Goal: Task Accomplishment & Management: Complete application form

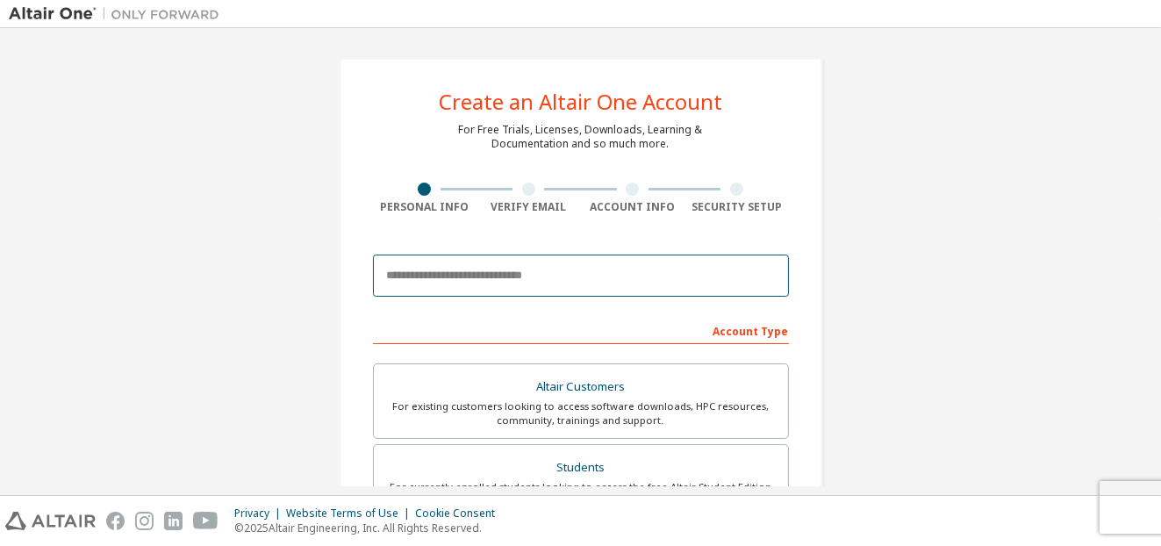
click at [551, 278] on input "email" at bounding box center [581, 275] width 416 height 42
type input "*"
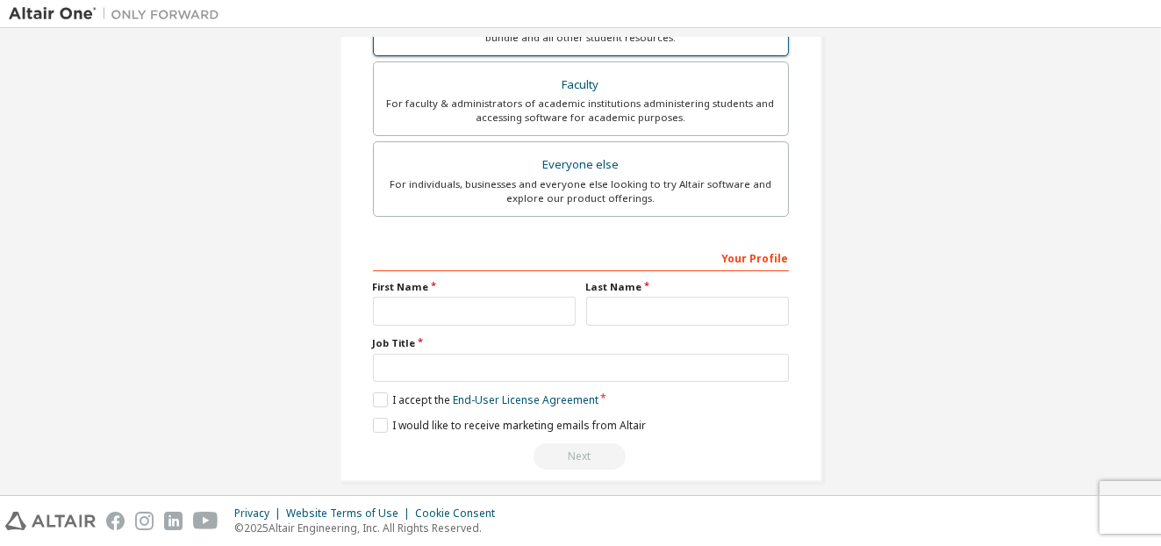
scroll to position [476, 0]
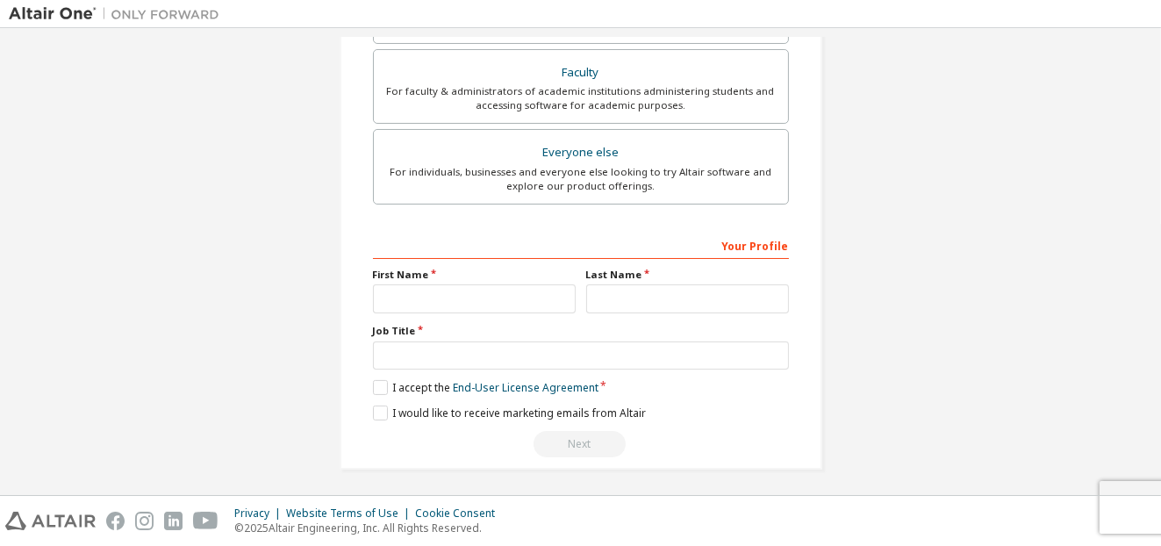
type input "**********"
click at [498, 304] on input "text" at bounding box center [474, 298] width 203 height 29
type input "*****"
click at [654, 303] on input "text" at bounding box center [687, 298] width 203 height 29
type input "******"
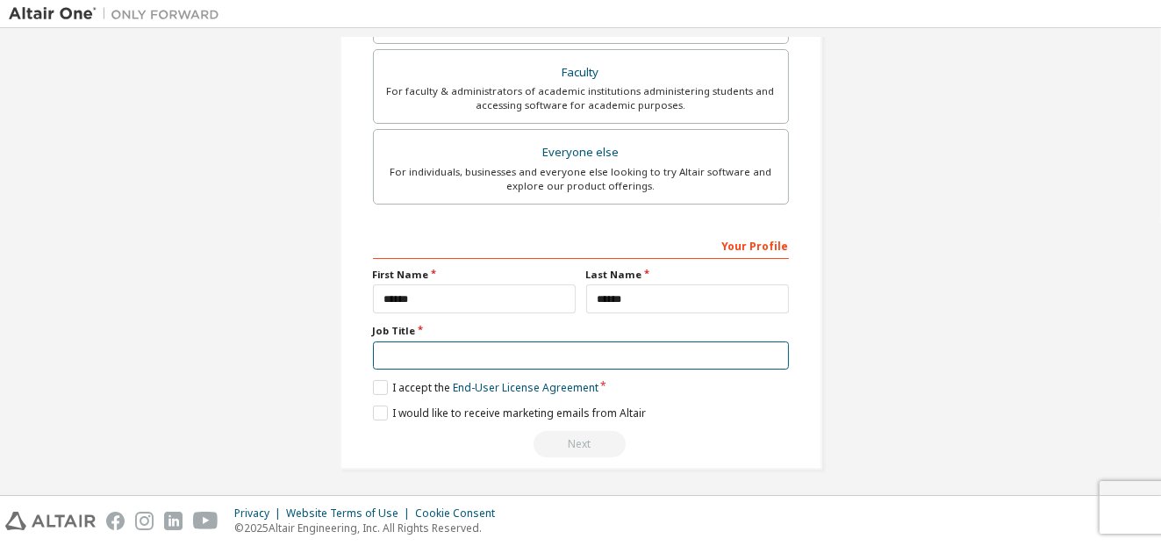
click at [546, 355] on input "text" at bounding box center [581, 355] width 416 height 29
type input "*"
type input "*******"
click at [373, 390] on label "I accept the End-User License Agreement" at bounding box center [486, 387] width 226 height 15
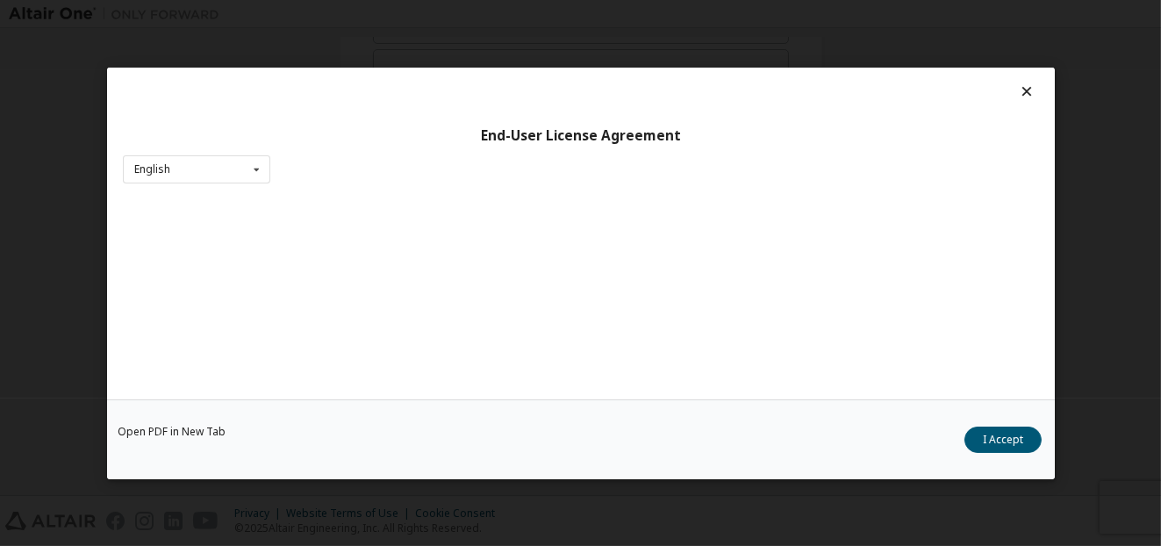
click at [373, 407] on div "Open PDF in New Tab I Accept" at bounding box center [581, 438] width 948 height 80
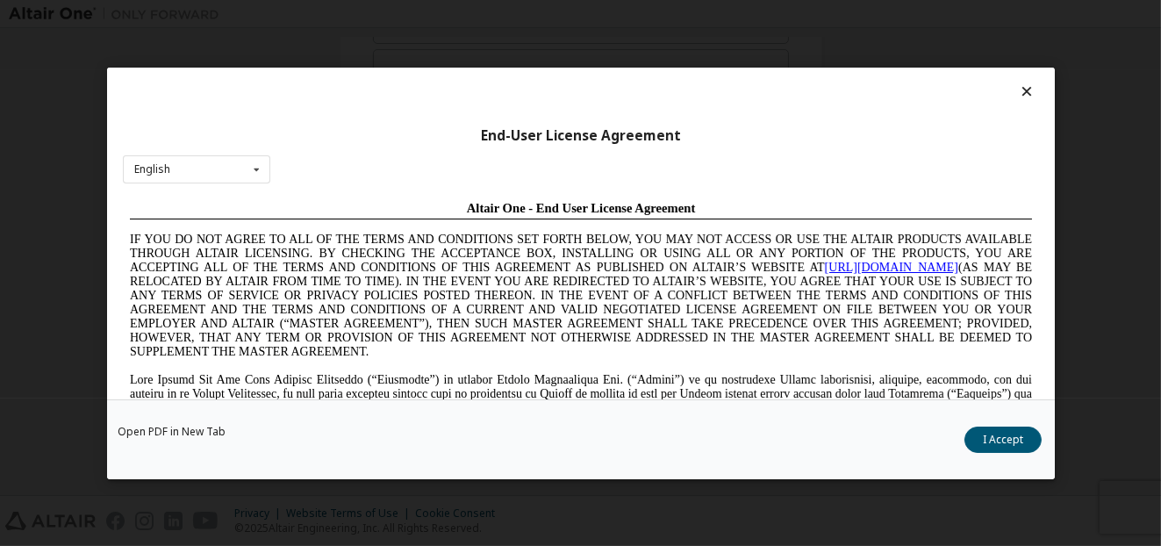
scroll to position [0, 0]
click at [996, 437] on button "I Accept" at bounding box center [1002, 439] width 77 height 26
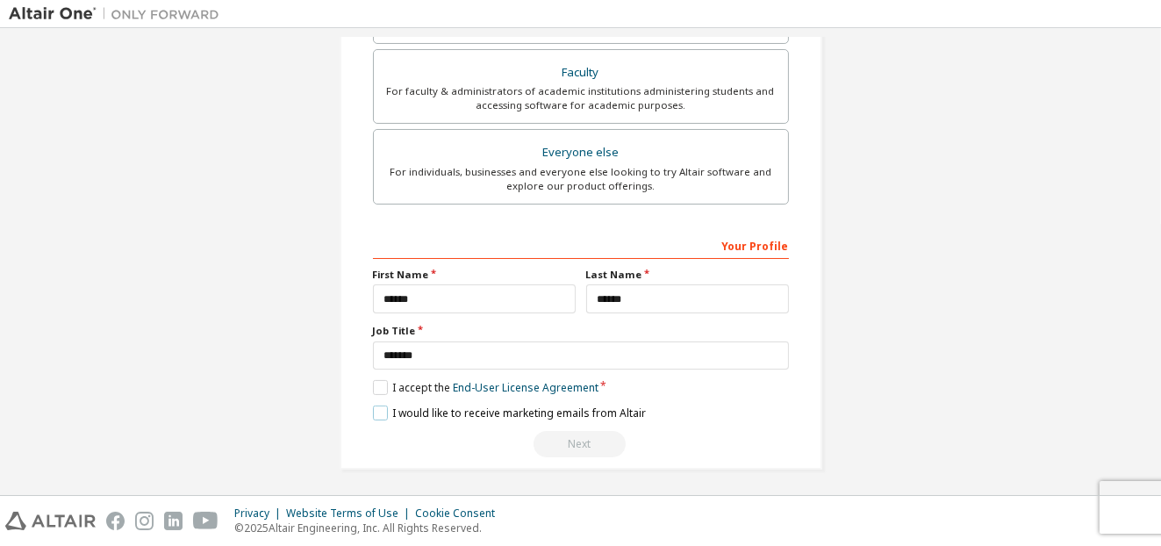
click at [380, 410] on label "I would like to receive marketing emails from Altair" at bounding box center [509, 412] width 273 height 15
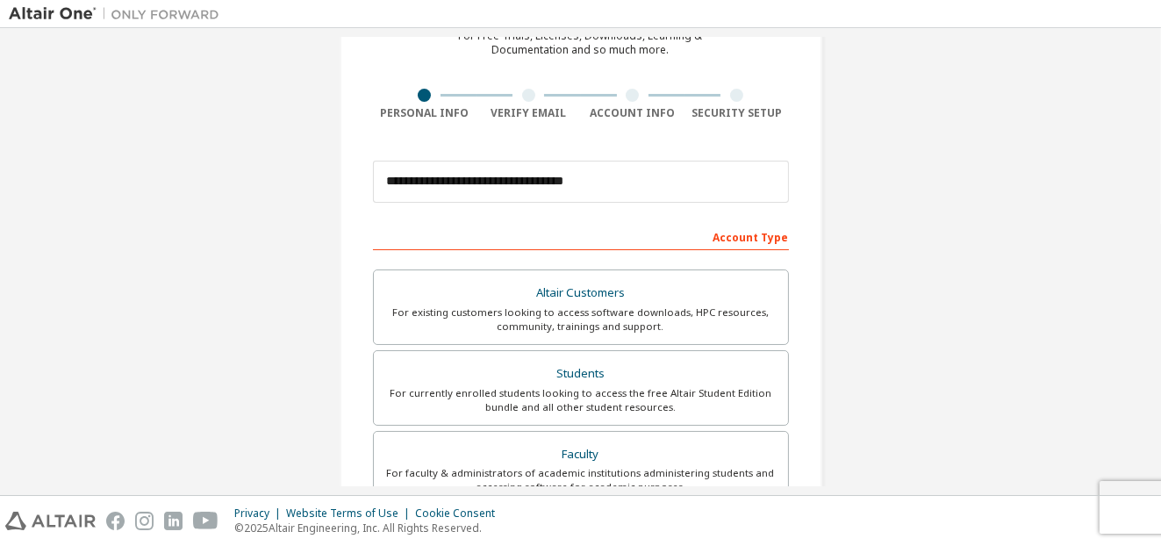
scroll to position [125, 0]
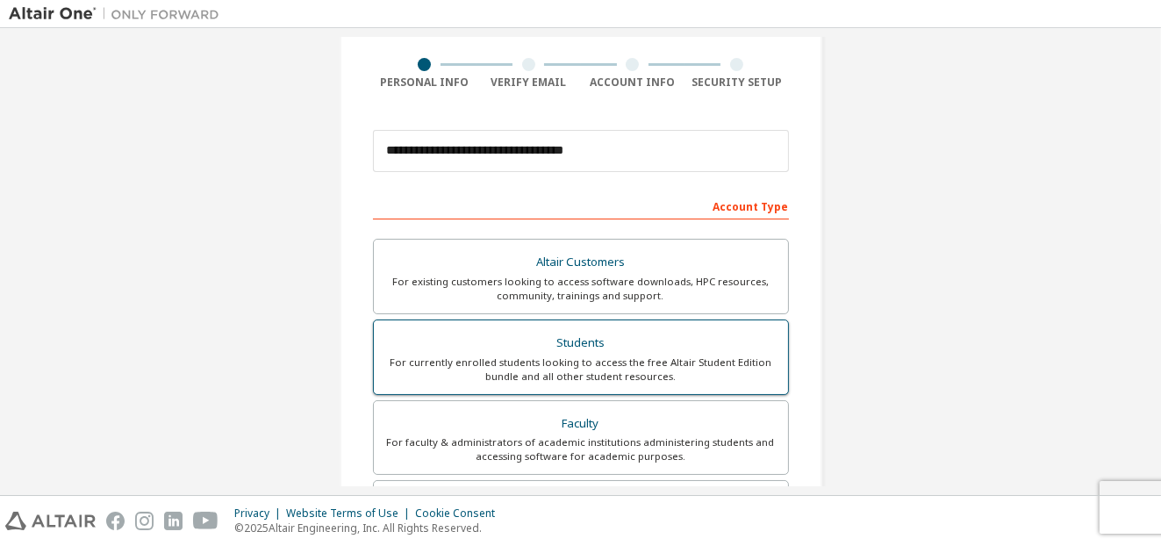
click at [707, 340] on div "Students" at bounding box center [580, 343] width 393 height 25
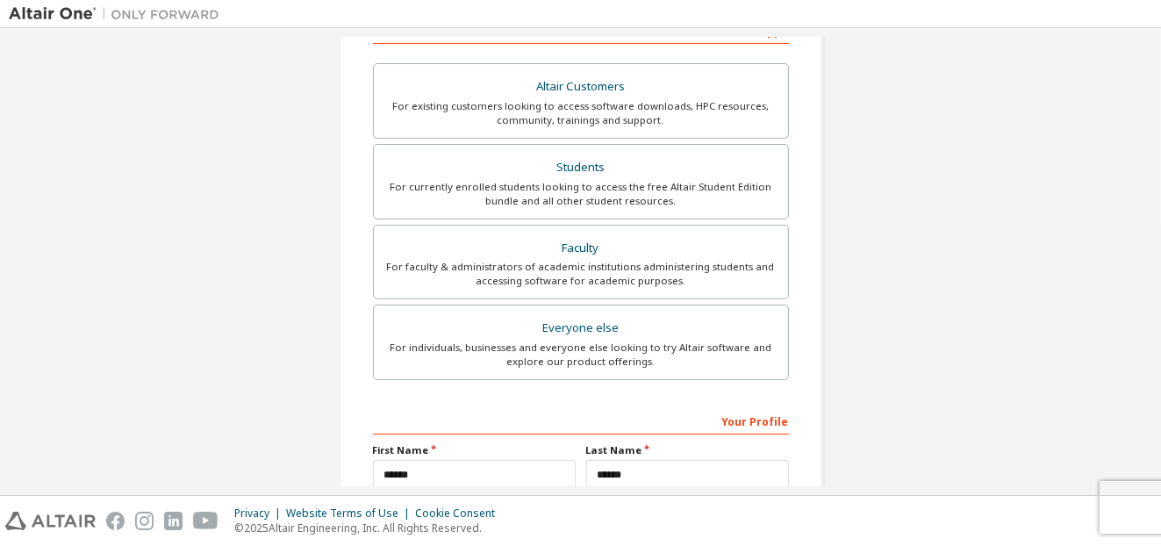
scroll to position [476, 0]
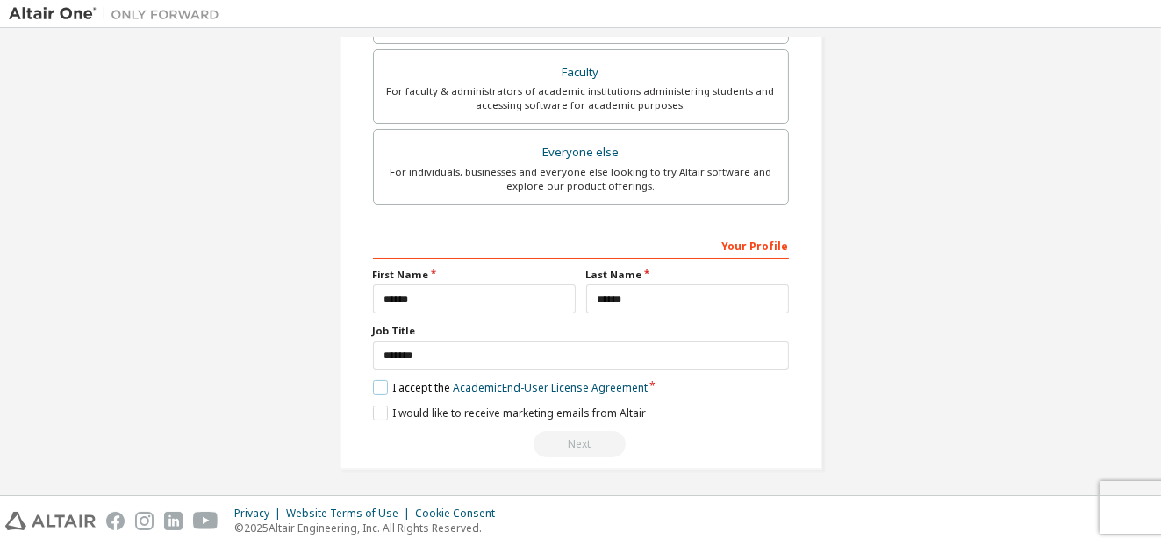
click at [374, 385] on label "I accept the Academic End-User License Agreement" at bounding box center [510, 387] width 275 height 15
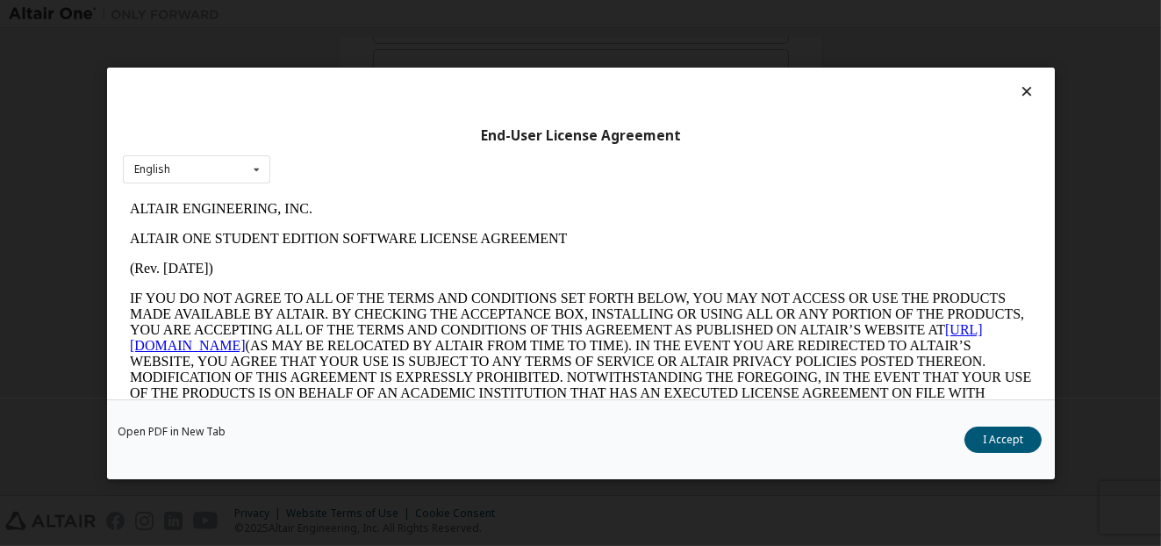
scroll to position [0, 0]
click at [985, 437] on button "I Accept" at bounding box center [1002, 439] width 77 height 26
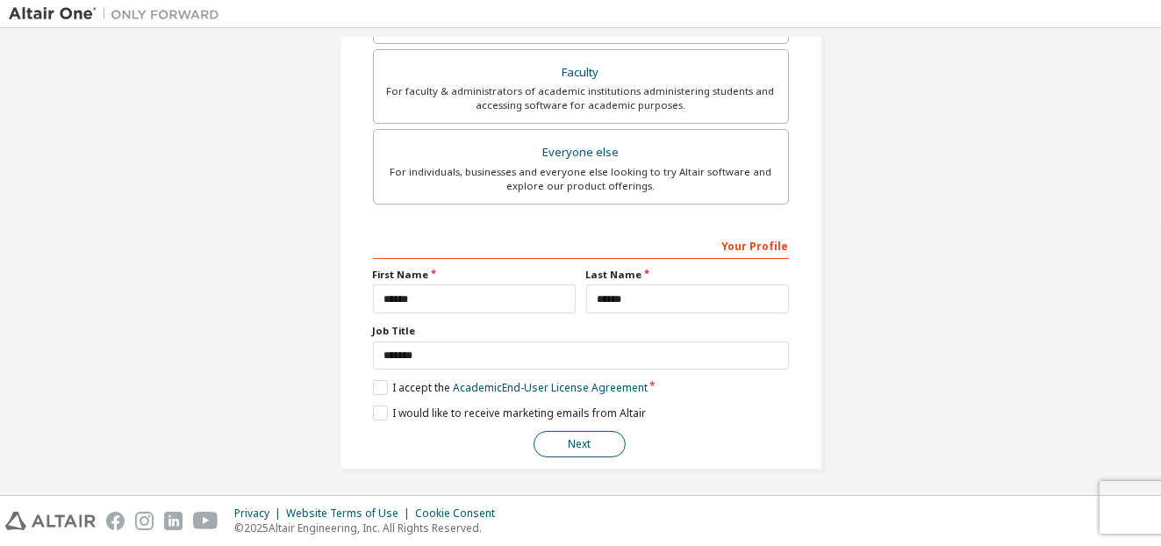
click at [555, 449] on button "Next" at bounding box center [580, 444] width 92 height 26
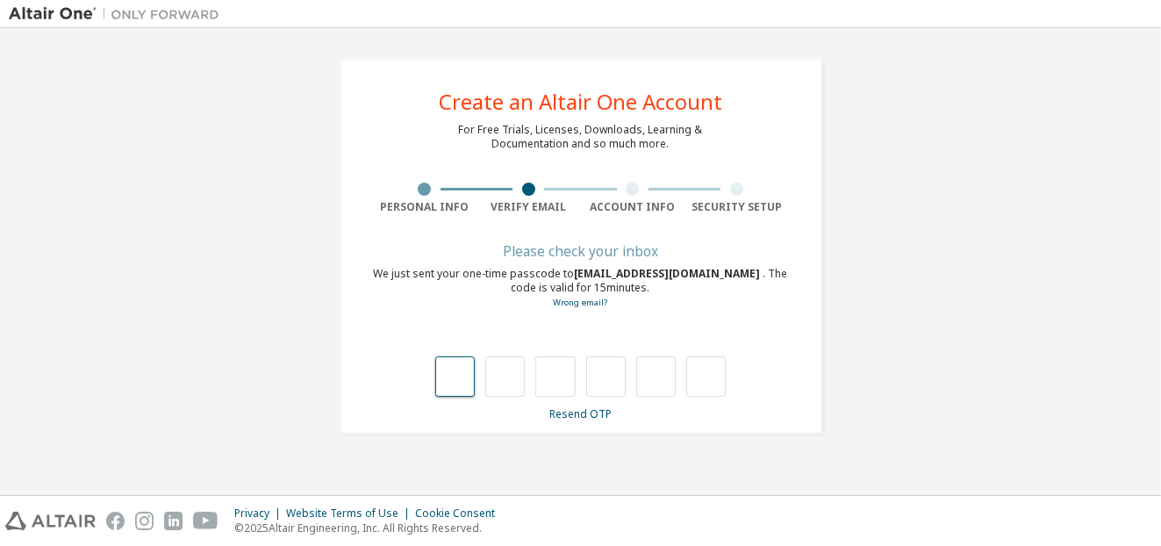
type input "*"
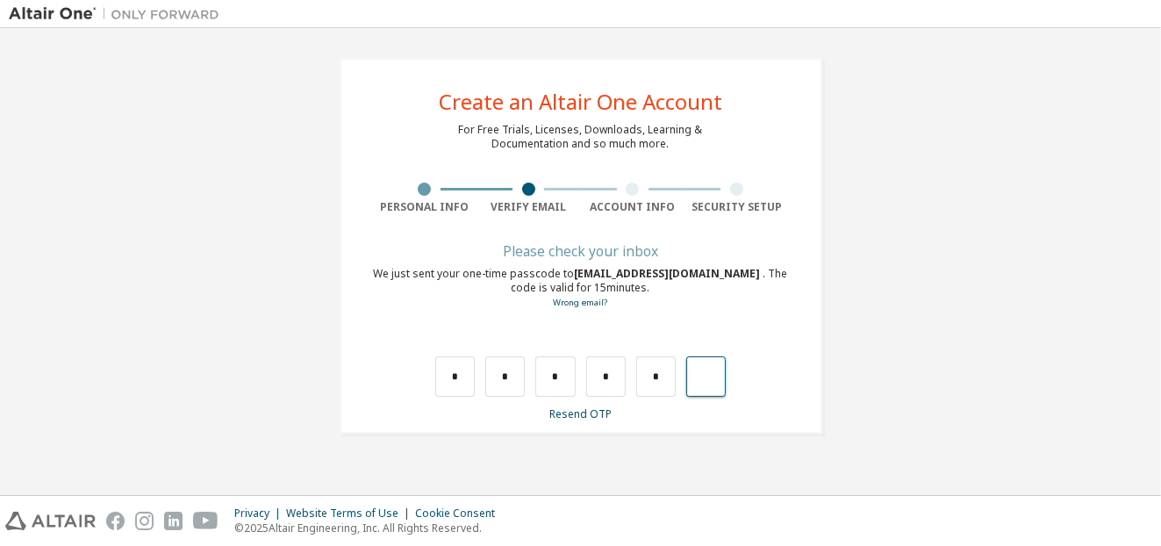
type input "*"
